Goal: Task Accomplishment & Management: Complete application form

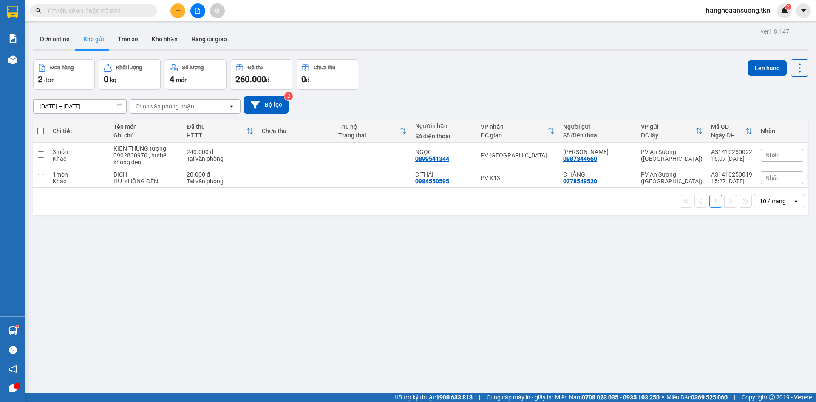
click at [119, 12] on input "text" at bounding box center [97, 10] width 100 height 9
click at [140, 9] on input "text" at bounding box center [97, 10] width 100 height 9
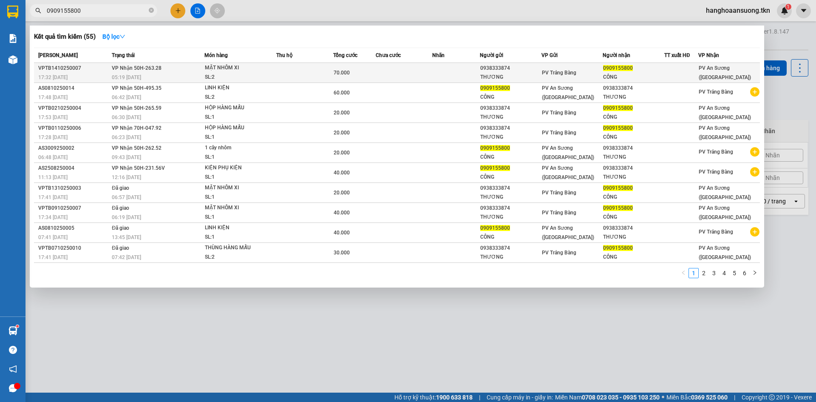
type input "0909155800"
click at [434, 79] on td at bounding box center [455, 73] width 47 height 20
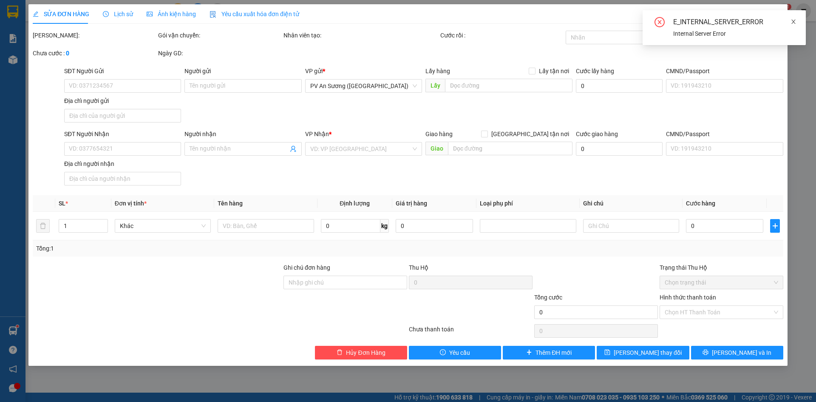
click at [793, 20] on icon "close" at bounding box center [793, 22] width 6 height 6
click at [777, 16] on span "Close" at bounding box center [776, 16] width 24 height 24
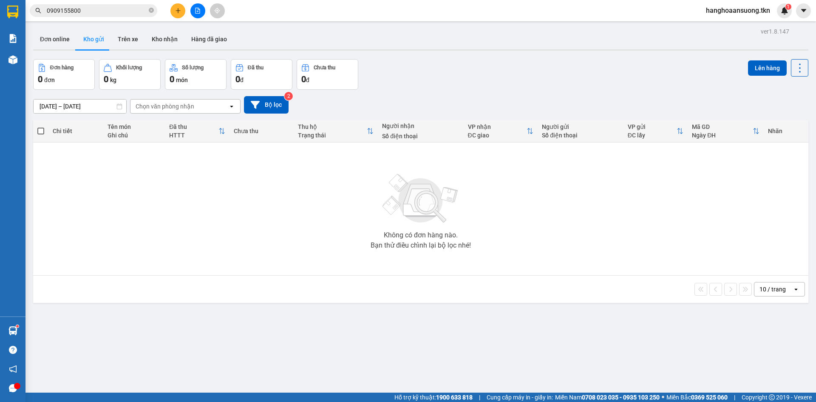
click at [114, 13] on input "0909155800" at bounding box center [97, 10] width 100 height 9
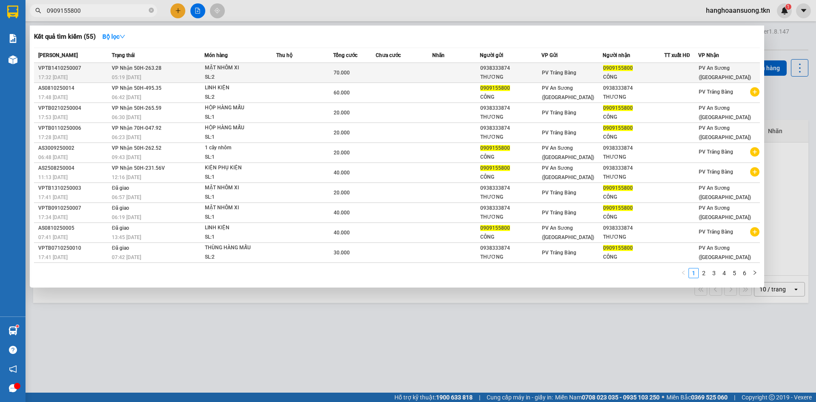
click at [378, 67] on td at bounding box center [404, 73] width 57 height 20
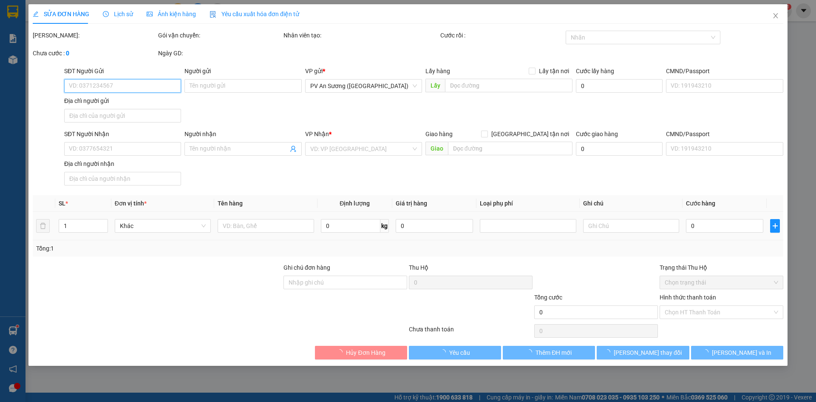
type input "0938333874"
type input "THƯƠNG"
type input "0909155800"
type input "CÔNG"
type input "70.000"
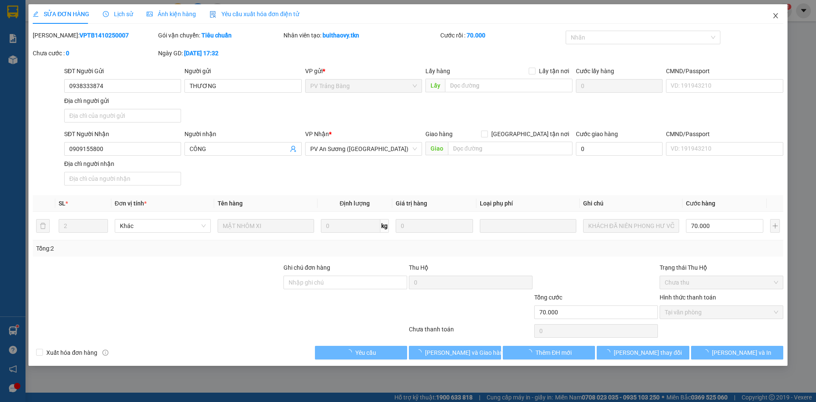
click at [775, 19] on icon "close" at bounding box center [775, 15] width 7 height 7
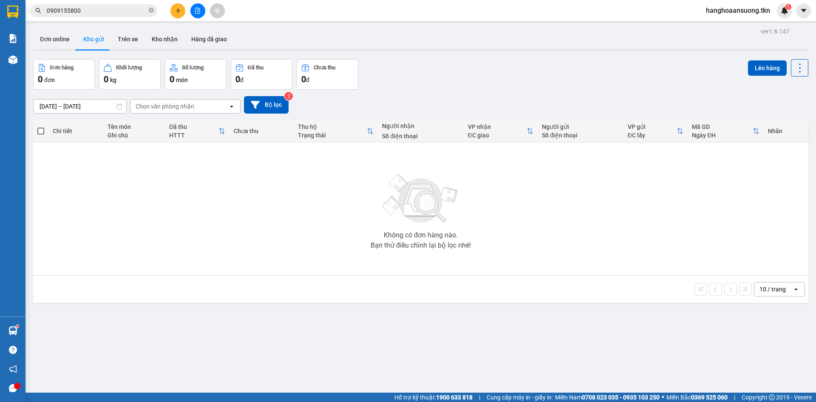
click at [102, 14] on input "0909155800" at bounding box center [97, 10] width 100 height 9
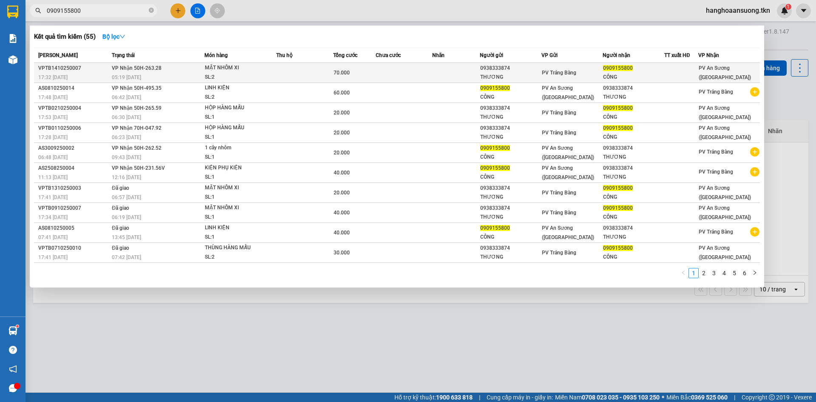
click at [424, 76] on td at bounding box center [404, 73] width 57 height 20
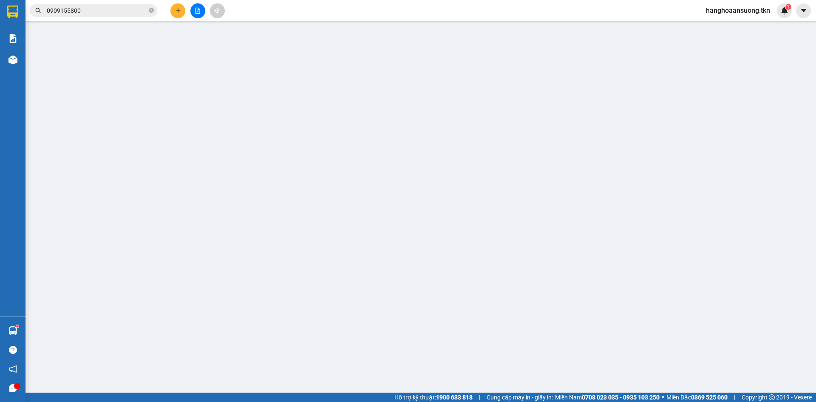
type input "0938333874"
type input "THƯƠNG"
type input "0909155800"
type input "CÔNG"
type input "70.000"
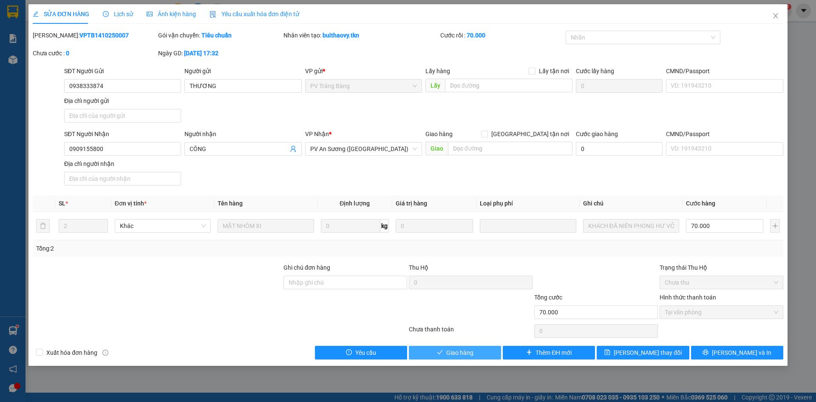
click at [469, 353] on span "Giao hàng" at bounding box center [459, 352] width 27 height 9
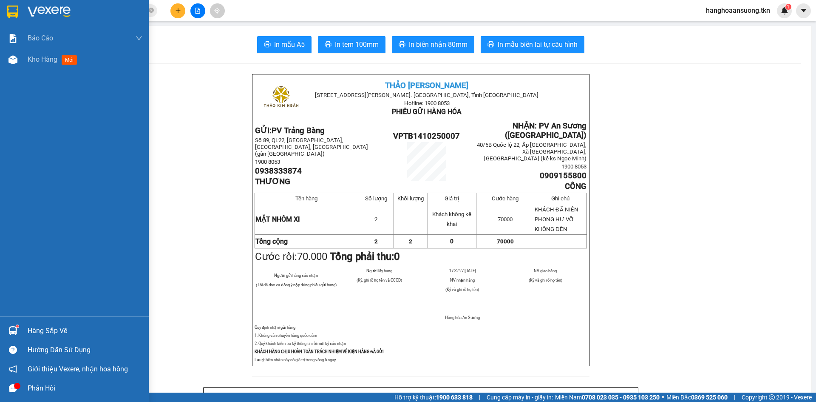
click at [18, 328] on div at bounding box center [13, 330] width 15 height 15
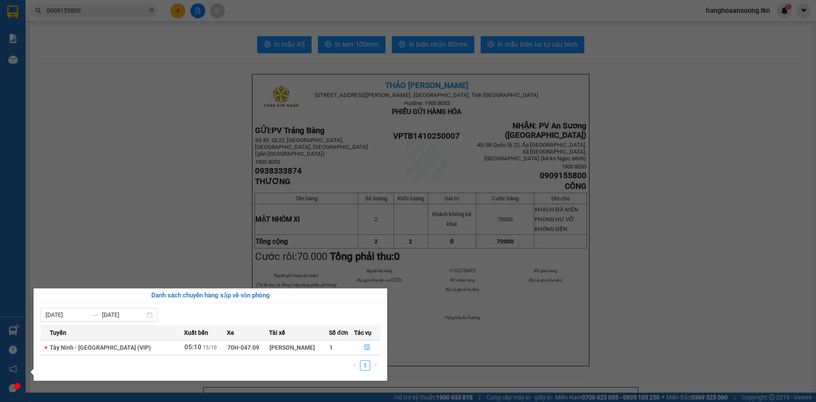
click at [195, 263] on section "Kết quả tìm kiếm ( 55 ) Bộ lọc Mã ĐH Trạng thái Món hàng Thu hộ Tổng cước Chưa …" at bounding box center [408, 201] width 816 height 402
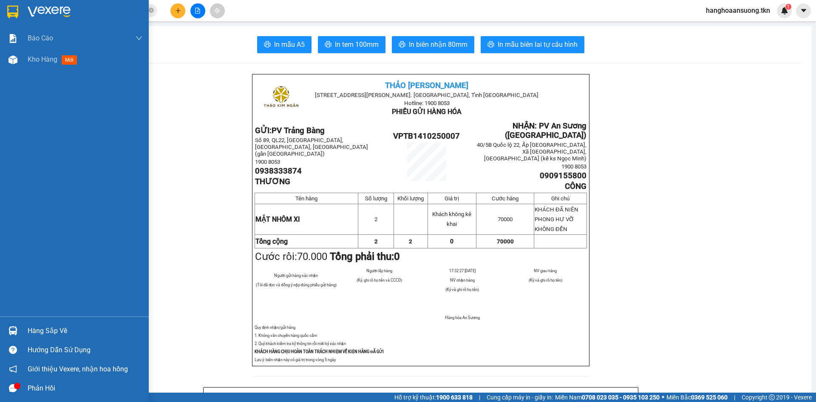
click at [8, 328] on div at bounding box center [13, 330] width 15 height 15
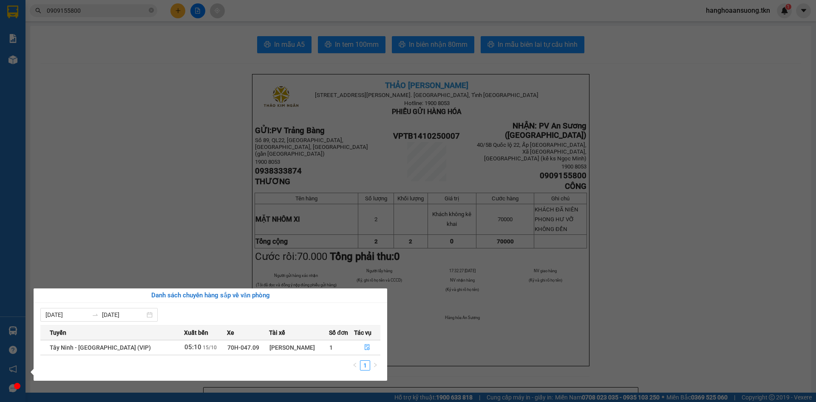
click at [182, 240] on section "Kết quả tìm kiếm ( 55 ) Bộ lọc Mã ĐH Trạng thái Món hàng Thu hộ Tổng cước Chưa …" at bounding box center [408, 201] width 816 height 402
